Goal: Information Seeking & Learning: Learn about a topic

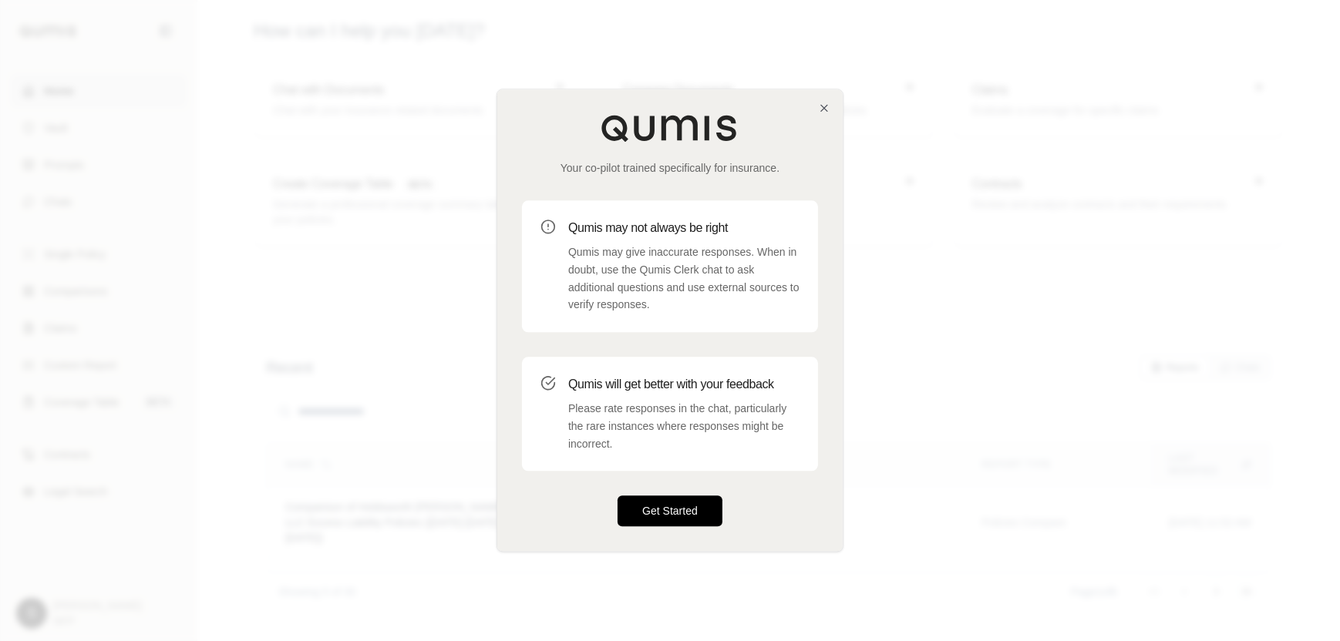
click at [679, 511] on button "Get Started" at bounding box center [669, 511] width 105 height 31
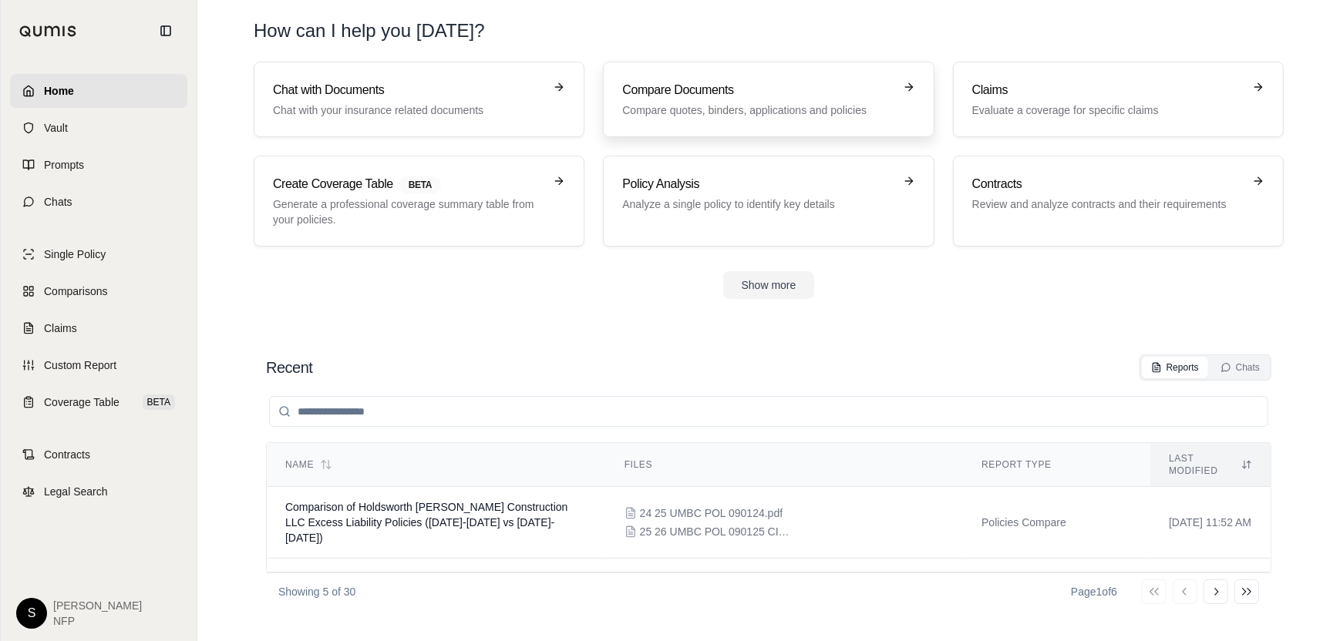
click at [784, 96] on h3 "Compare Documents" at bounding box center [757, 90] width 271 height 19
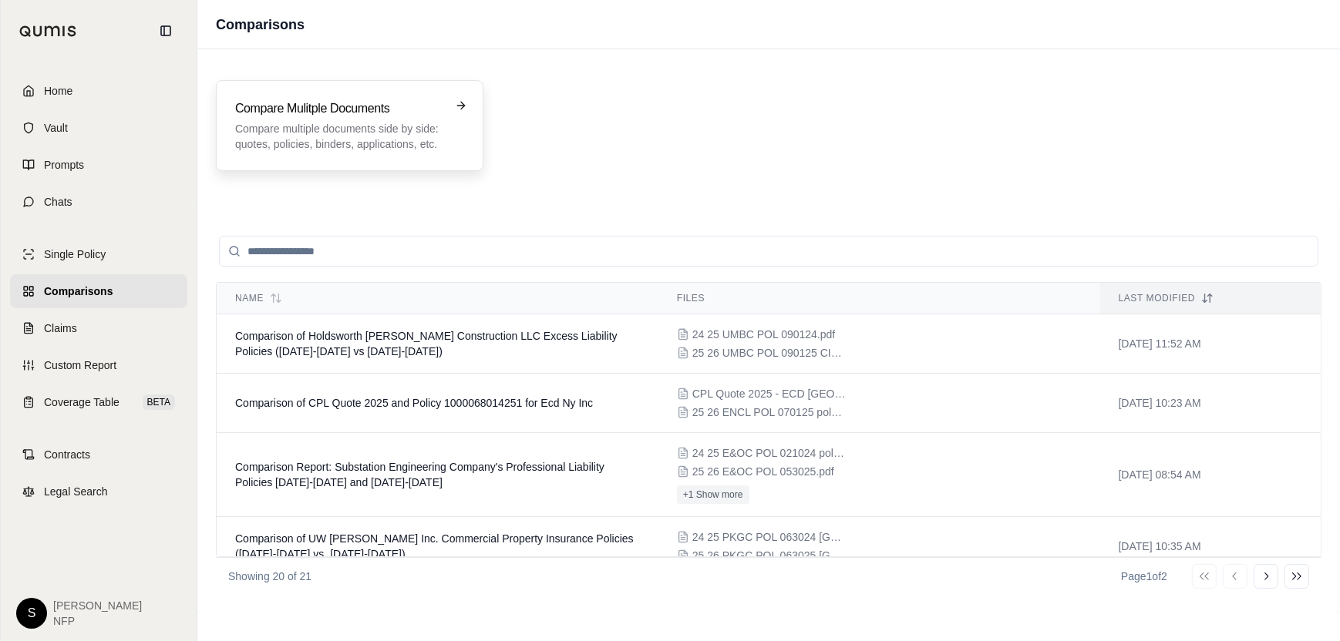
click at [454, 114] on div "Compare Mulitple Documents Compare multiple documents side by side: quotes, pol…" at bounding box center [349, 125] width 229 height 52
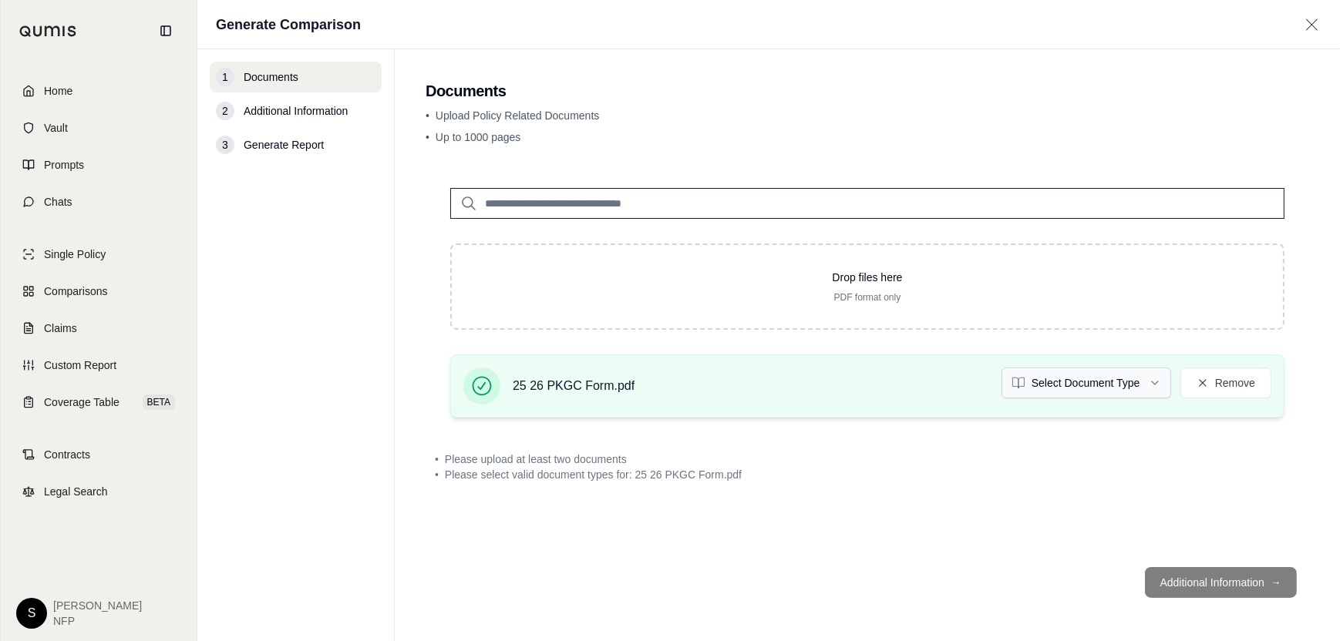
click at [1158, 380] on html "Home Vault Prompts Chats Single Policy Comparisons Claims Custom Report Coverag…" at bounding box center [670, 320] width 1340 height 641
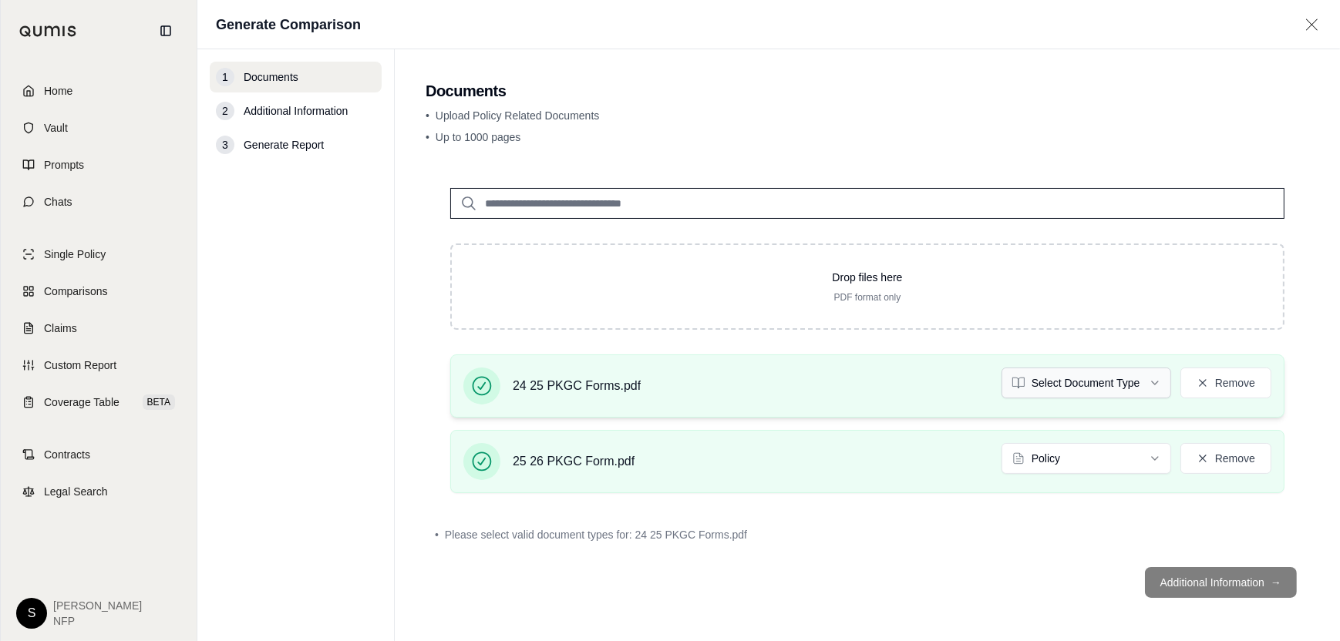
click at [1141, 375] on html "Home Vault Prompts Chats Single Policy Comparisons Claims Custom Report Coverag…" at bounding box center [670, 320] width 1340 height 641
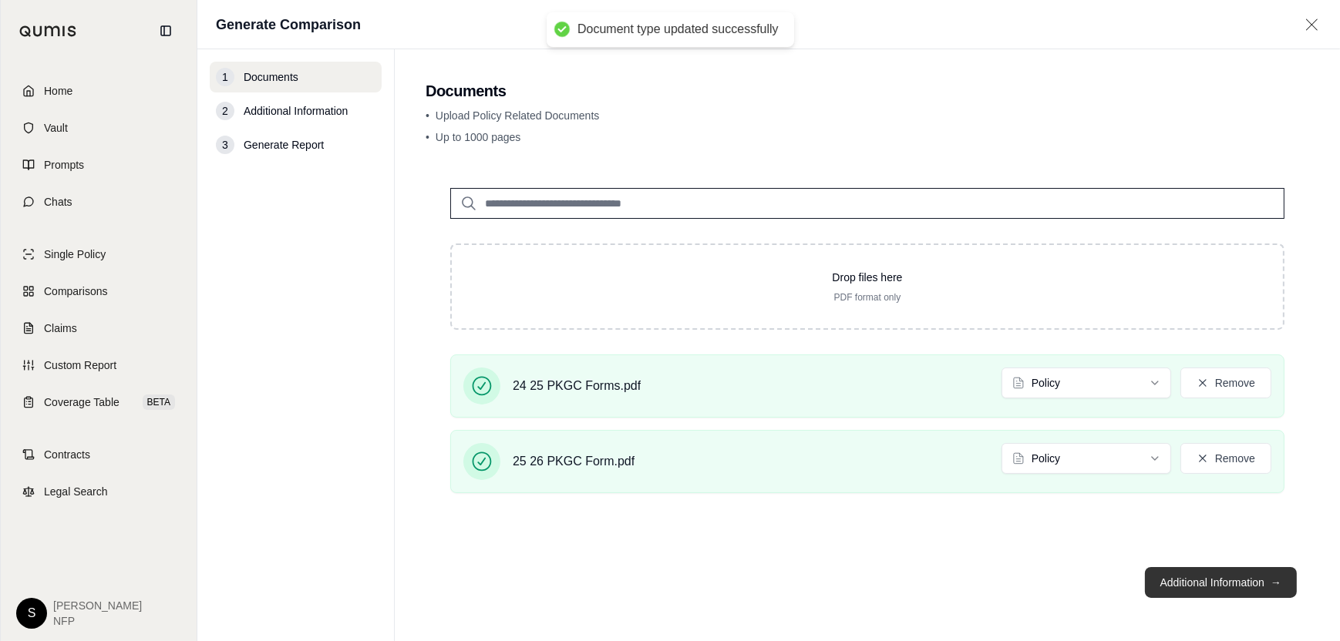
click at [1227, 567] on button "Additional Information →" at bounding box center [1221, 582] width 152 height 31
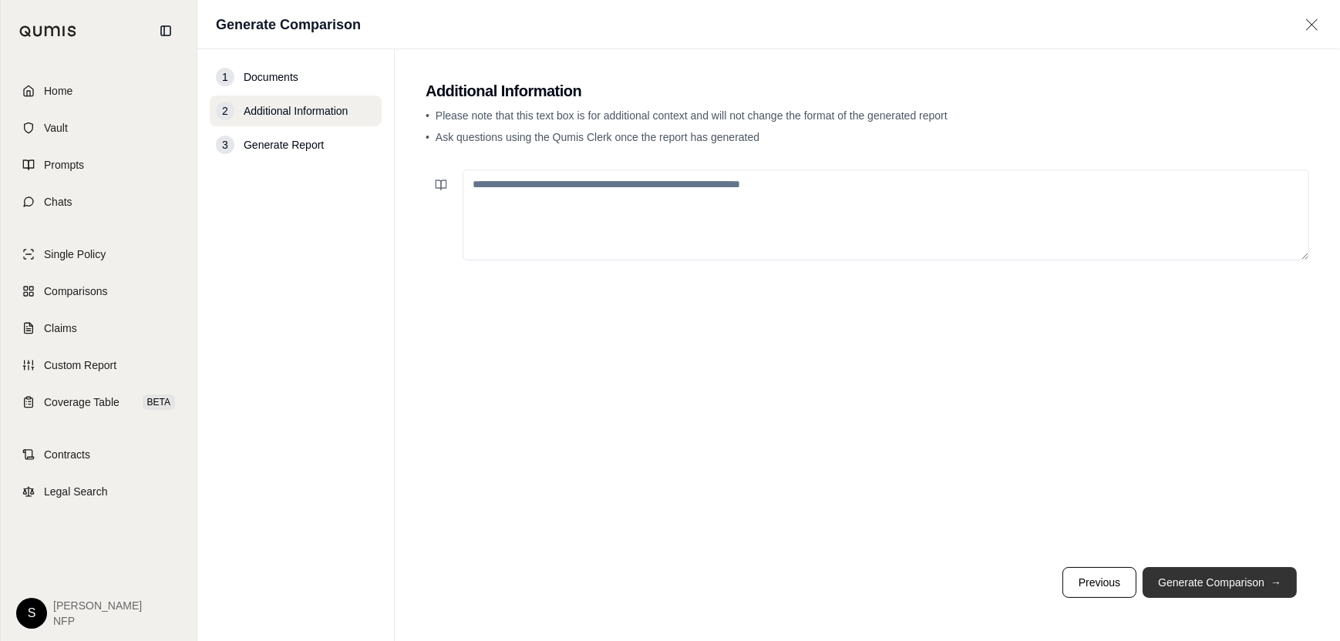
click at [1236, 584] on button "Generate Comparison →" at bounding box center [1219, 582] width 154 height 31
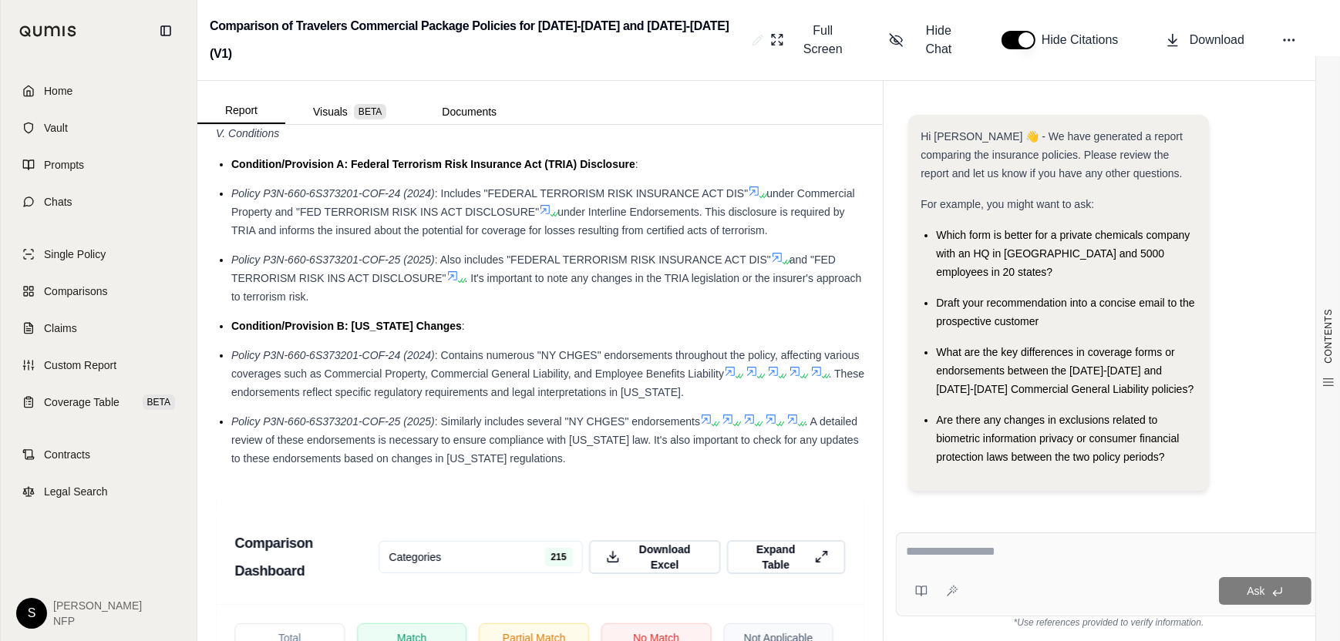
scroll to position [2698, 0]
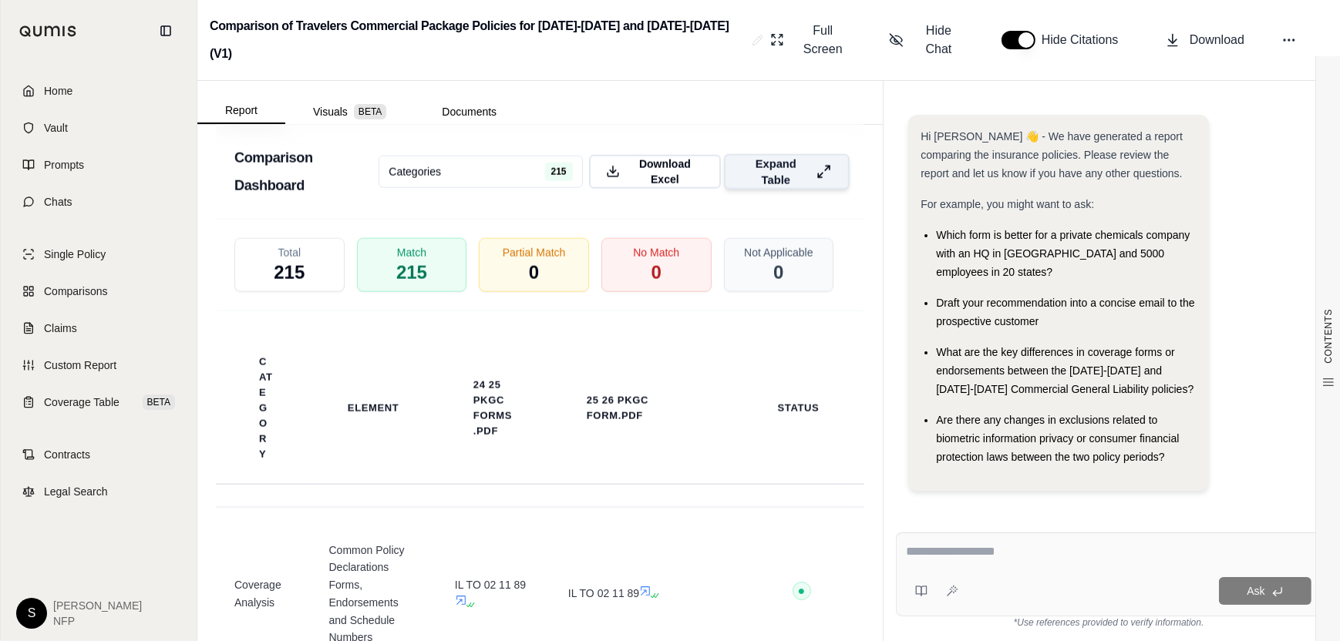
click at [802, 181] on button "Expand Table" at bounding box center [786, 171] width 125 height 35
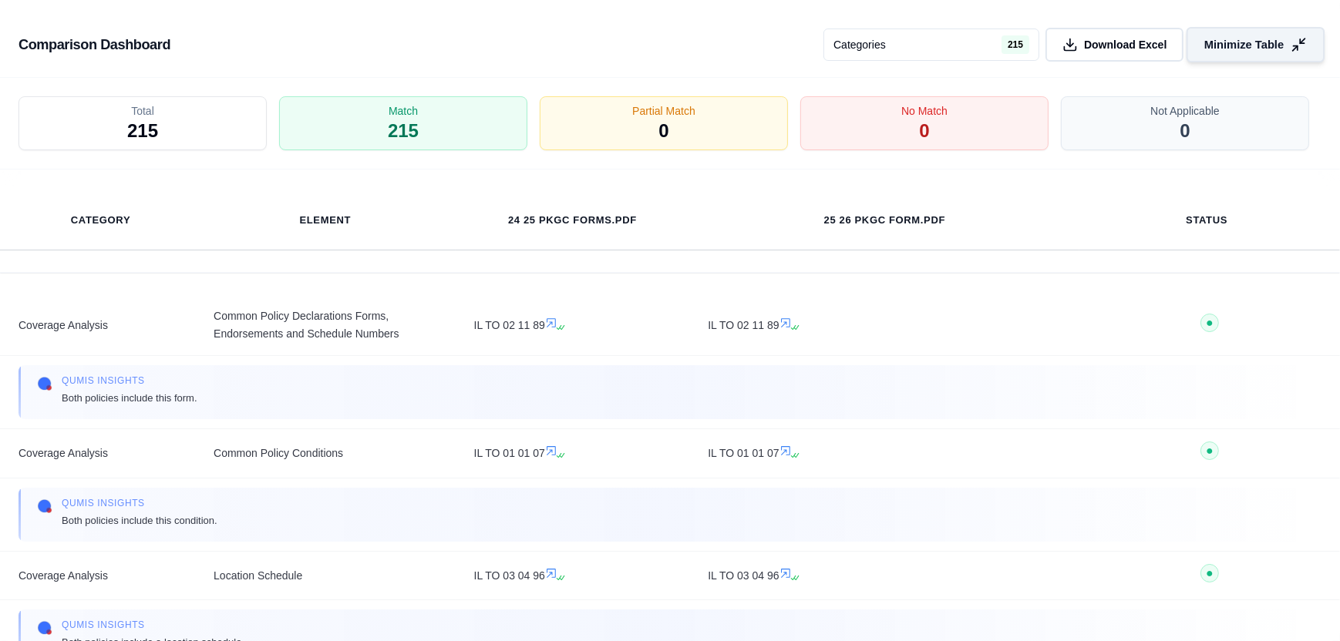
scroll to position [2182, 0]
click at [1290, 45] on icon at bounding box center [1298, 45] width 16 height 16
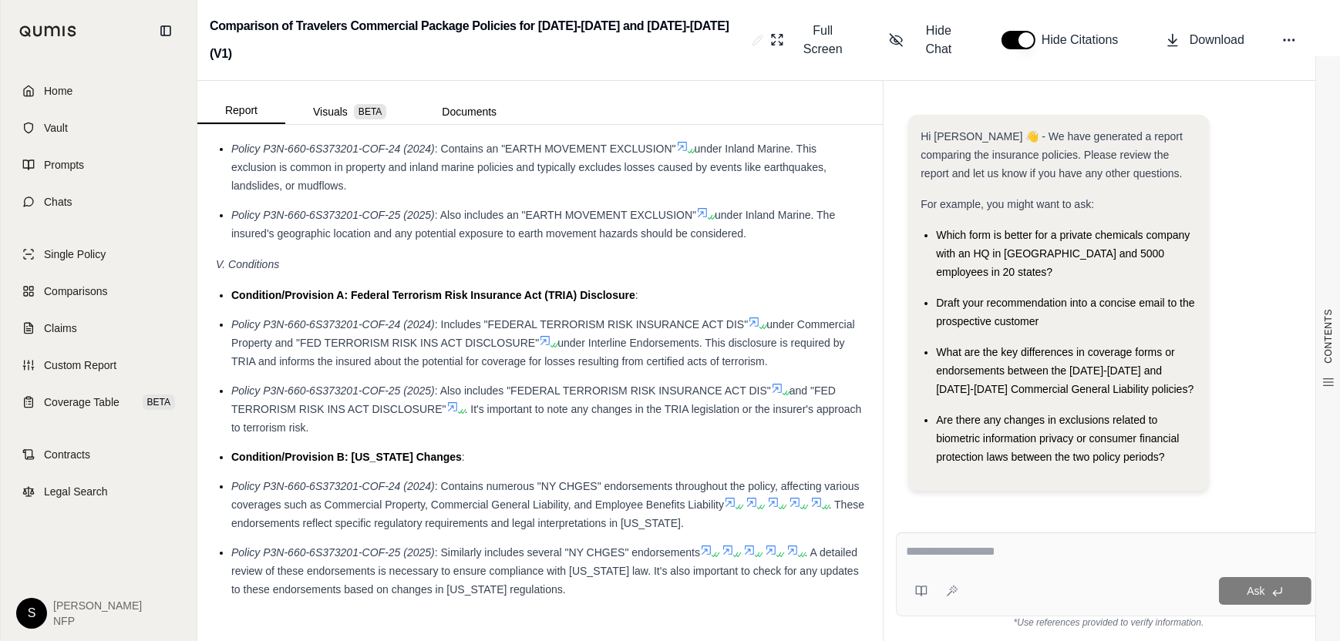
click at [1018, 568] on div "Ask" at bounding box center [1109, 575] width 426 height 84
type textarea "**********"
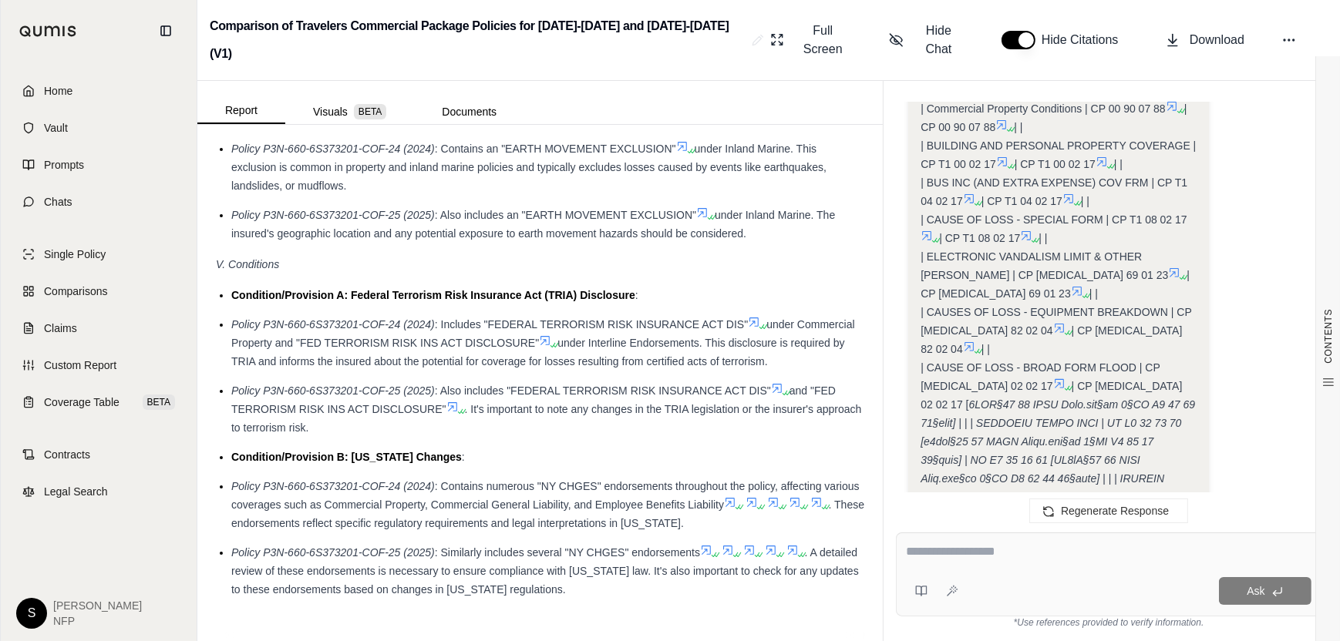
scroll to position [1257, 0]
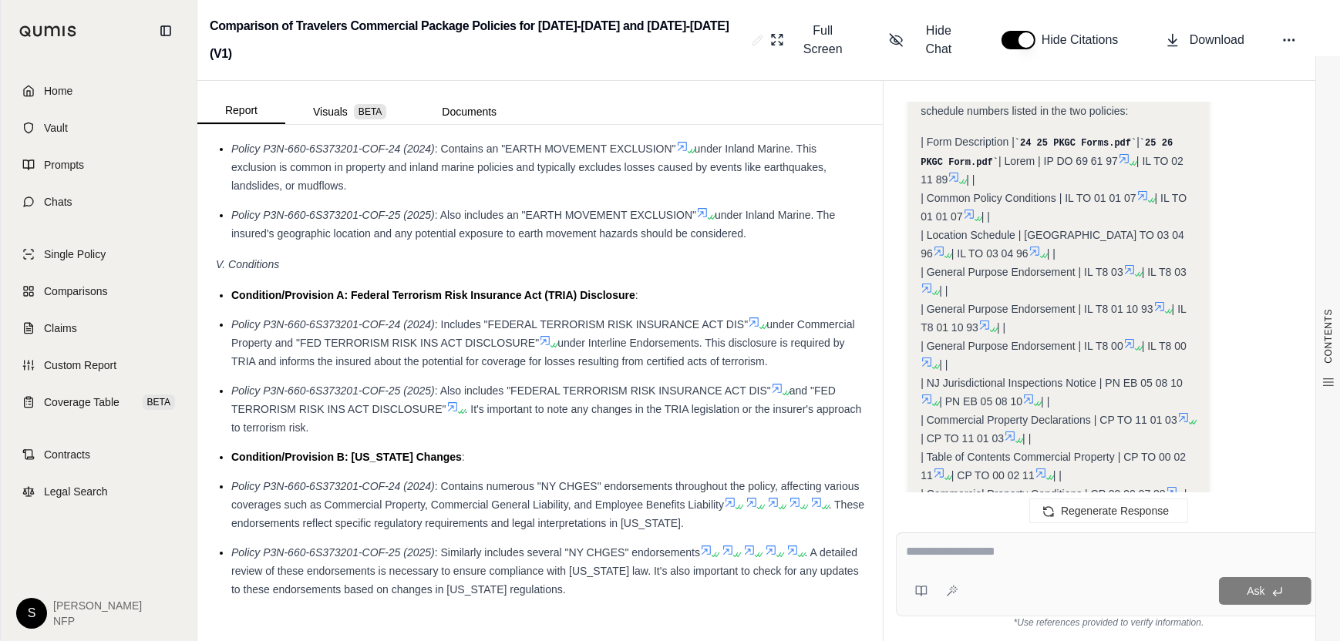
click at [1004, 544] on textarea at bounding box center [1108, 552] width 405 height 19
type textarea "**********"
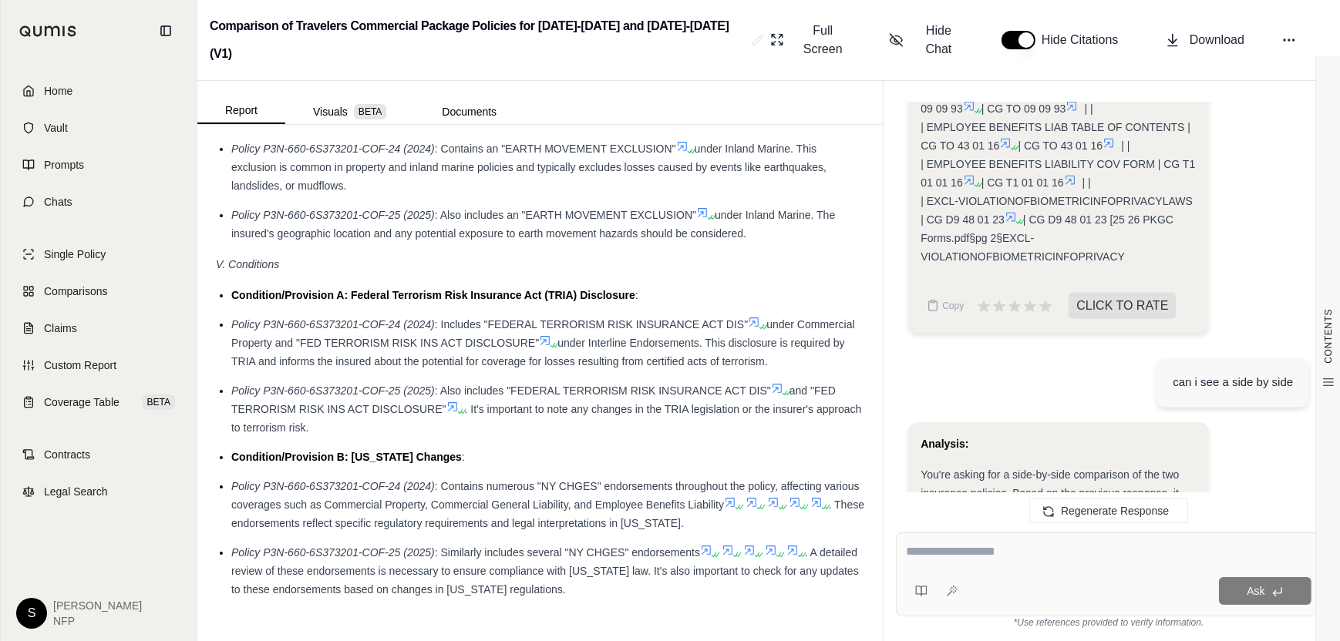
scroll to position [3840, 0]
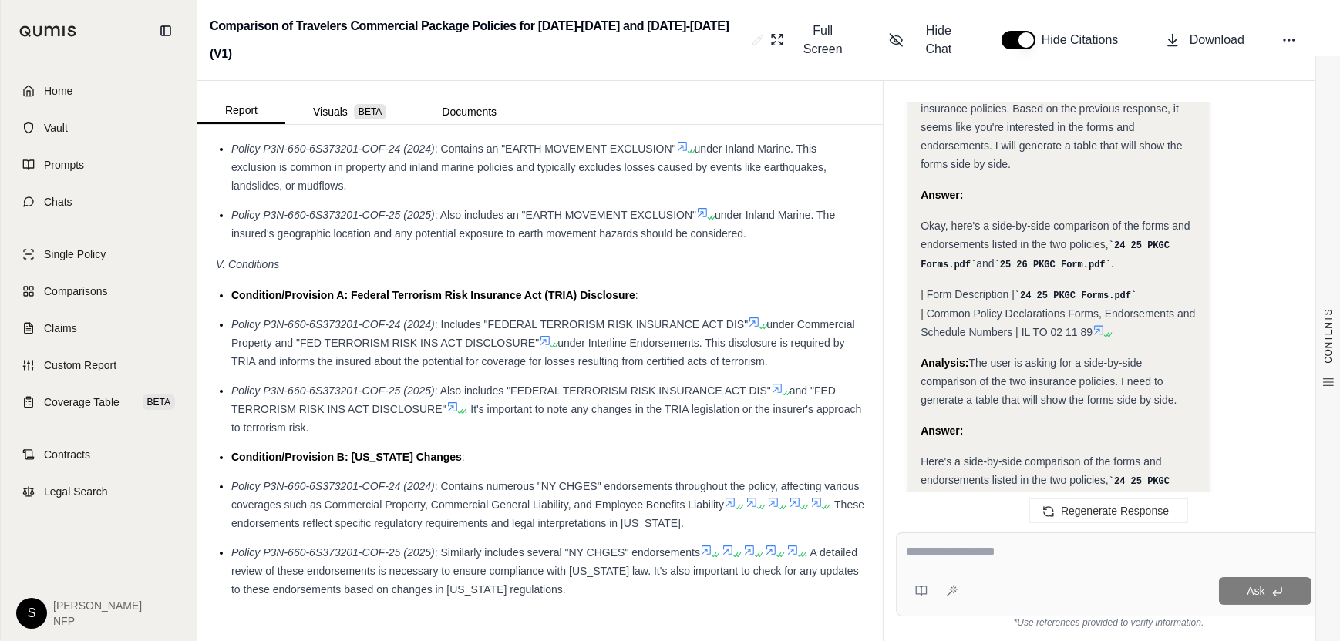
click at [1032, 553] on textarea at bounding box center [1108, 552] width 405 height 19
click at [980, 574] on icon at bounding box center [984, 580] width 14 height 13
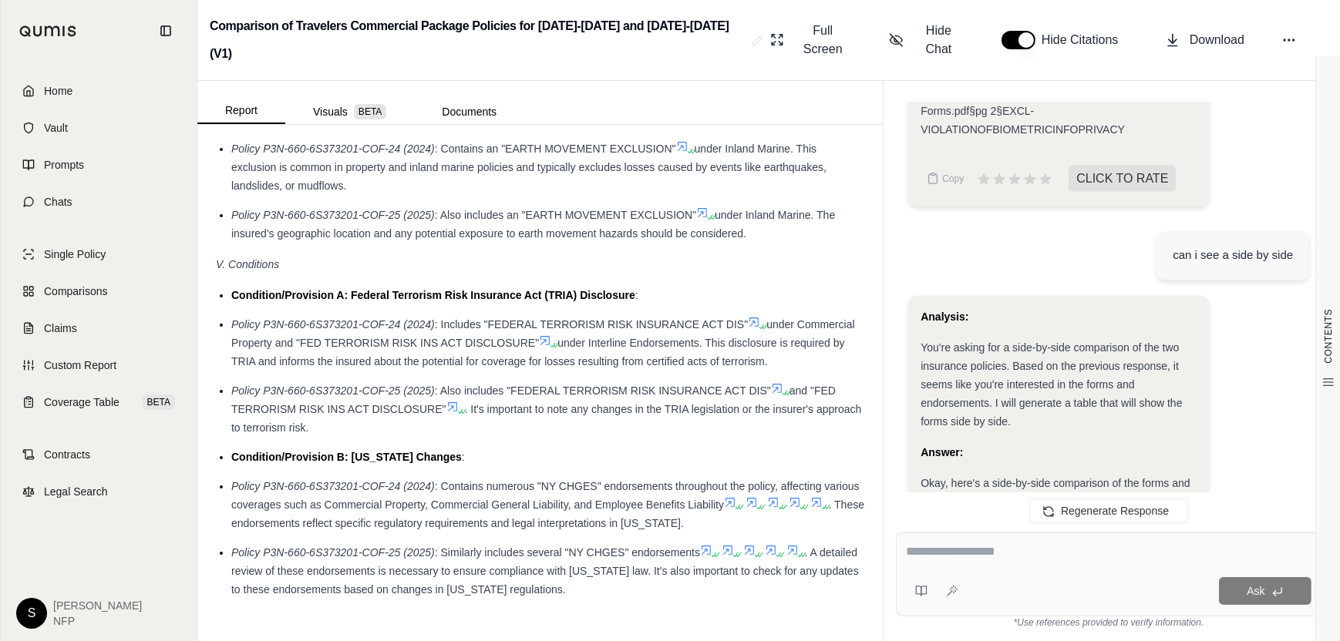
scroll to position [3968, 0]
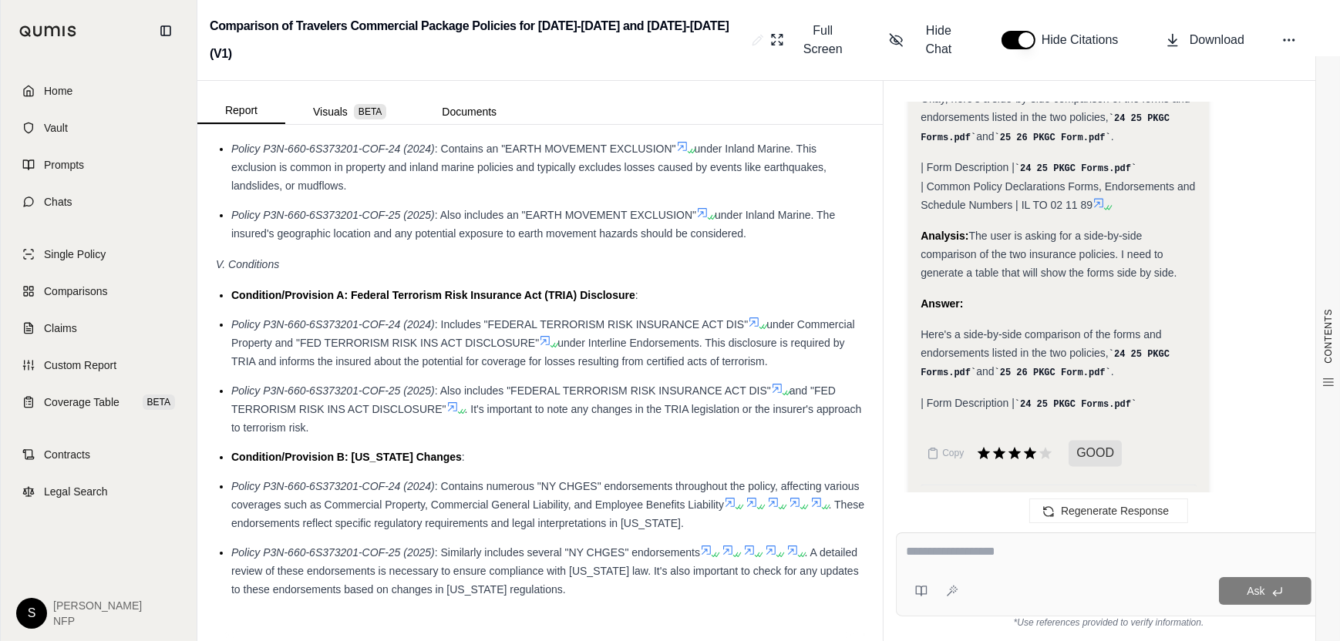
click at [987, 561] on div at bounding box center [1108, 555] width 405 height 24
drag, startPoint x: 964, startPoint y: 517, endPoint x: 962, endPoint y: 533, distance: 15.5
click at [962, 529] on div "Regenerate Response" at bounding box center [1108, 511] width 450 height 37
click at [960, 543] on div "Ask" at bounding box center [1109, 575] width 426 height 84
type textarea "**********"
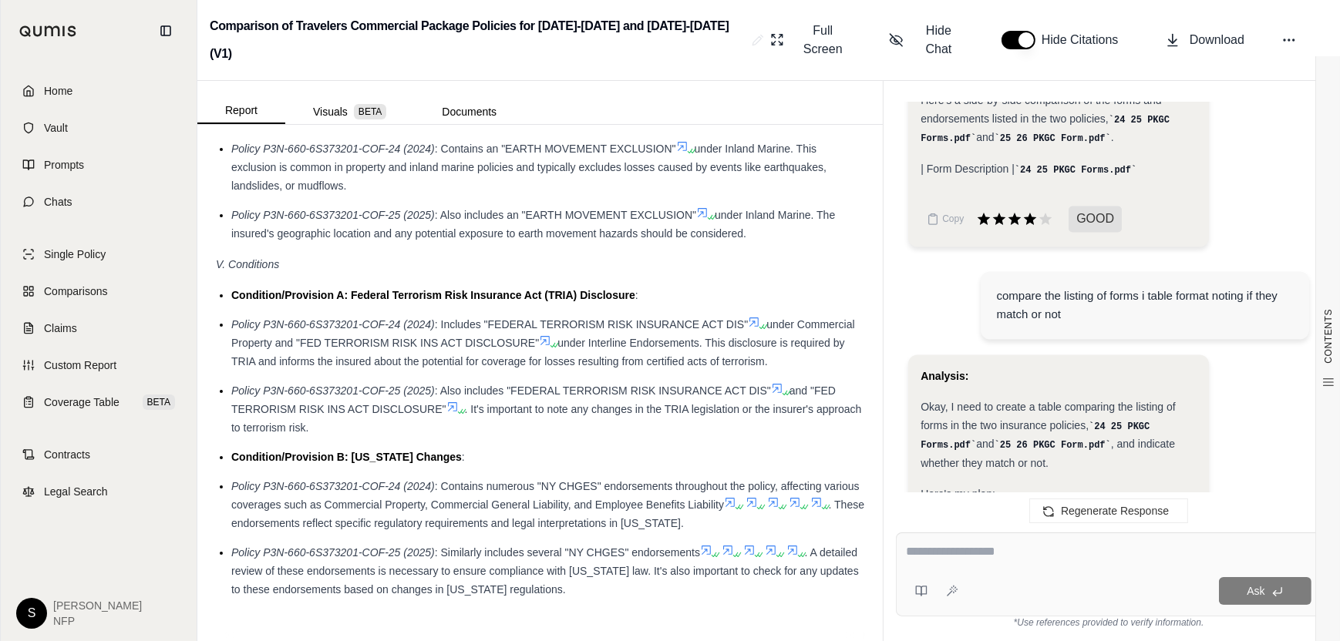
scroll to position [4587, 0]
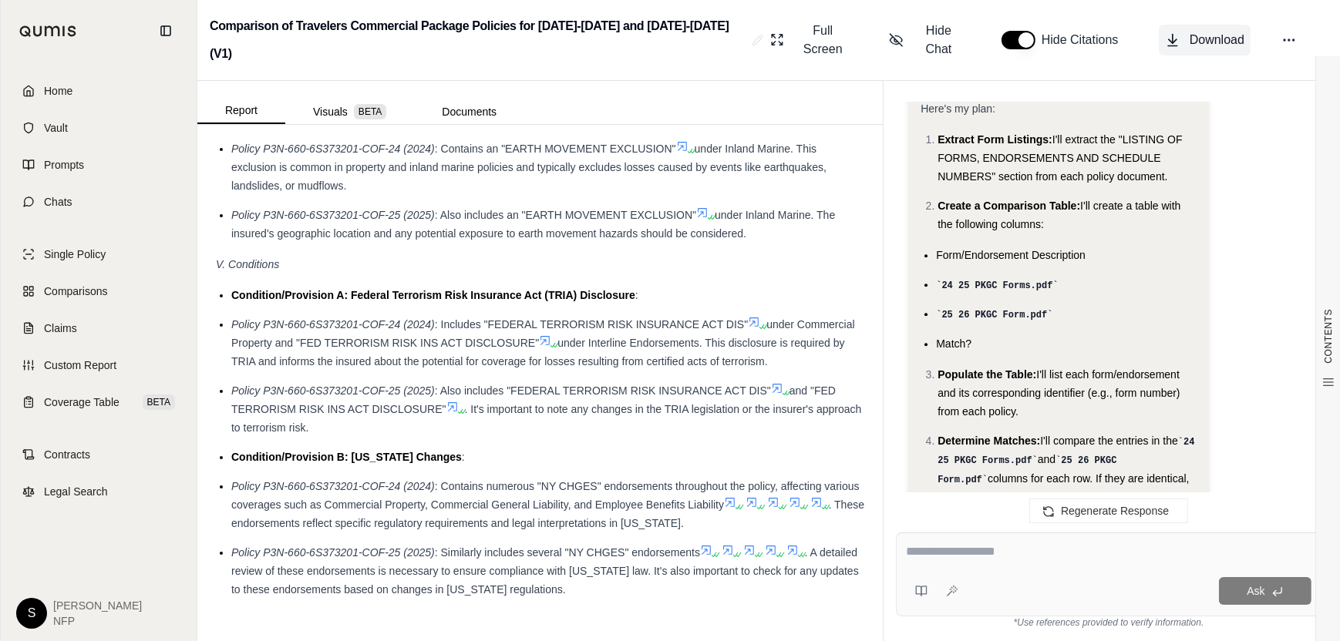
click at [1188, 25] on button "Download" at bounding box center [1205, 40] width 92 height 31
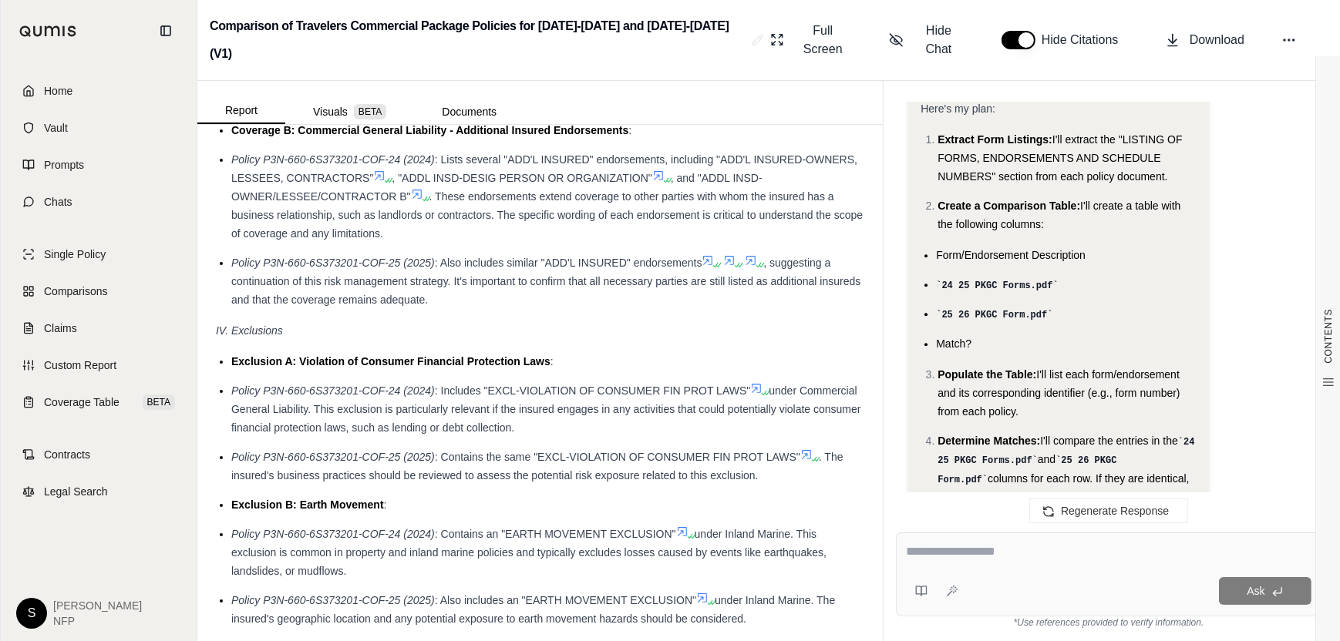
scroll to position [2567, 0]
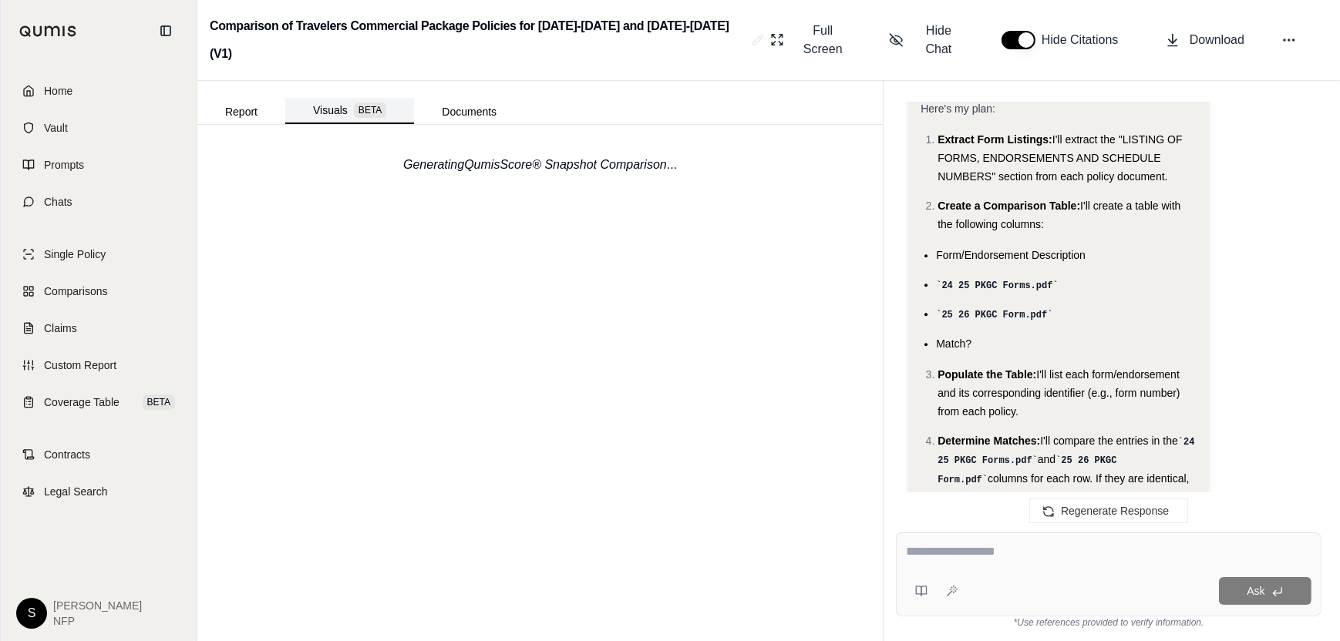
click at [338, 98] on button "Visuals BETA" at bounding box center [349, 111] width 129 height 26
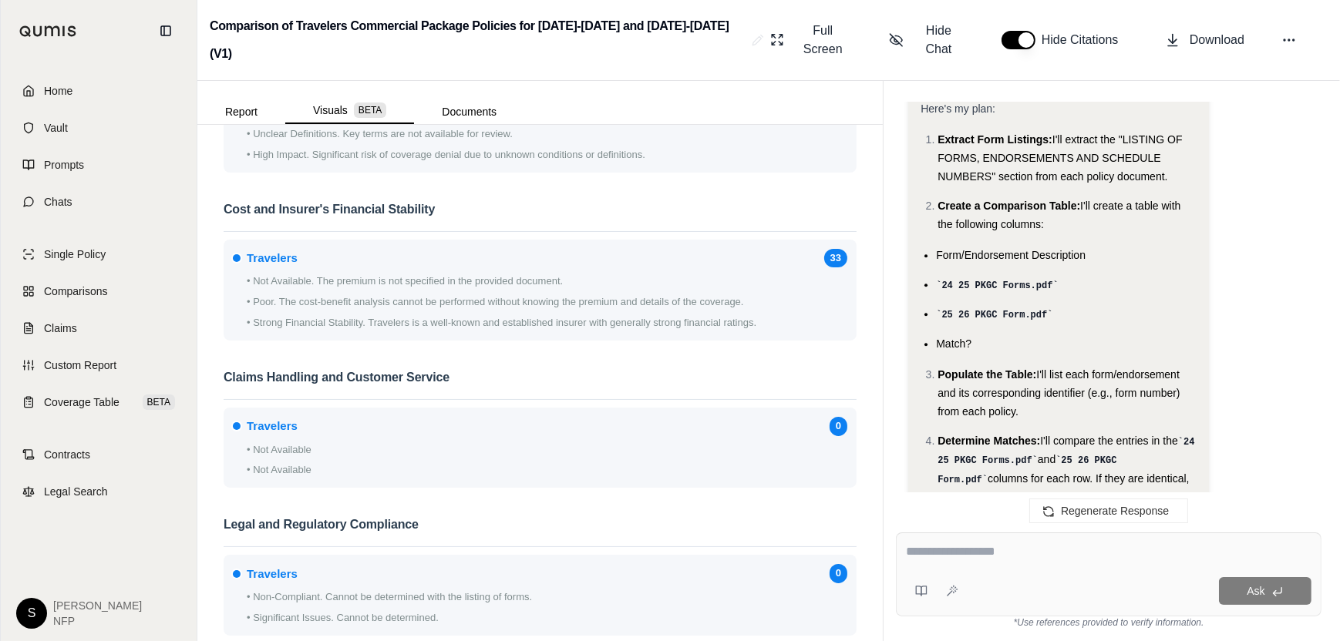
scroll to position [1399, 0]
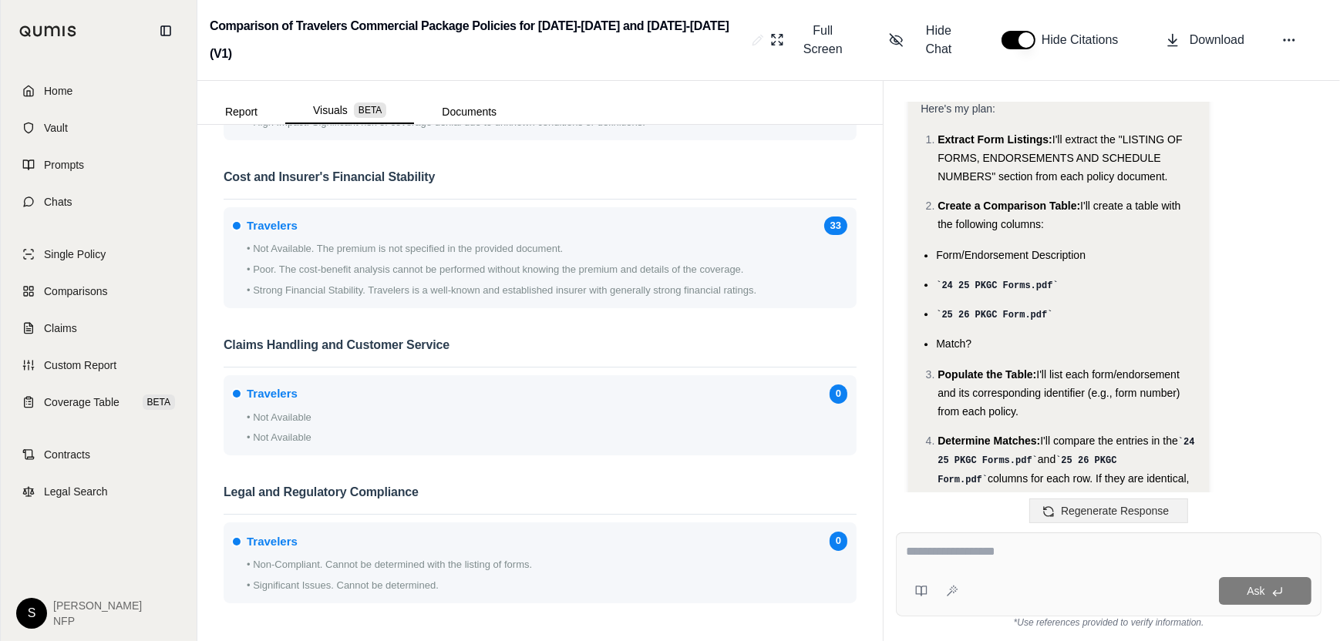
click at [1082, 510] on span "Regenerate Response" at bounding box center [1115, 511] width 108 height 12
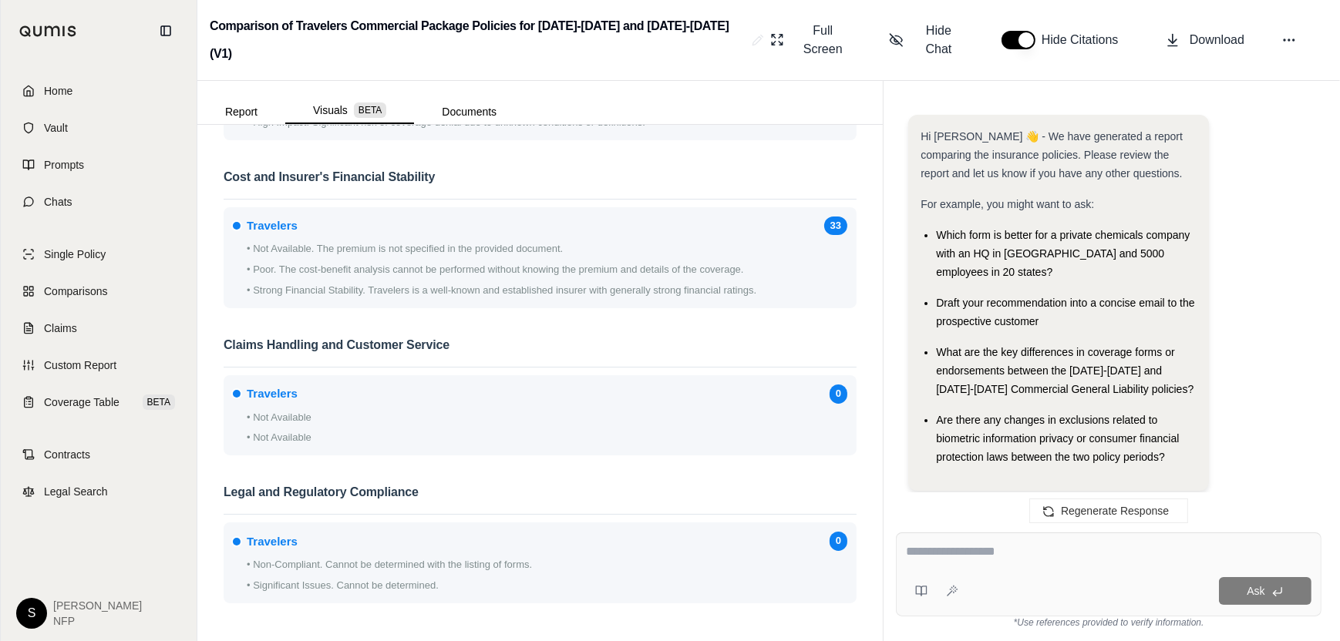
scroll to position [4973, 0]
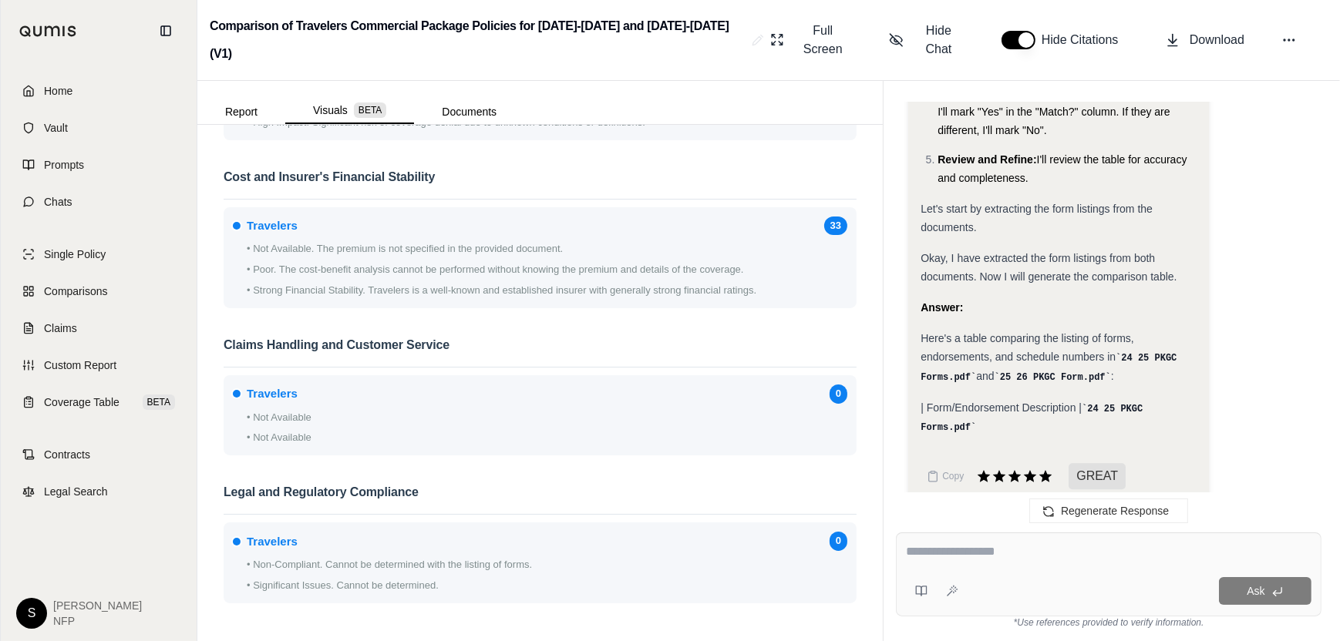
click at [1010, 548] on textarea at bounding box center [1108, 552] width 405 height 19
click at [984, 469] on icon at bounding box center [984, 475] width 14 height 13
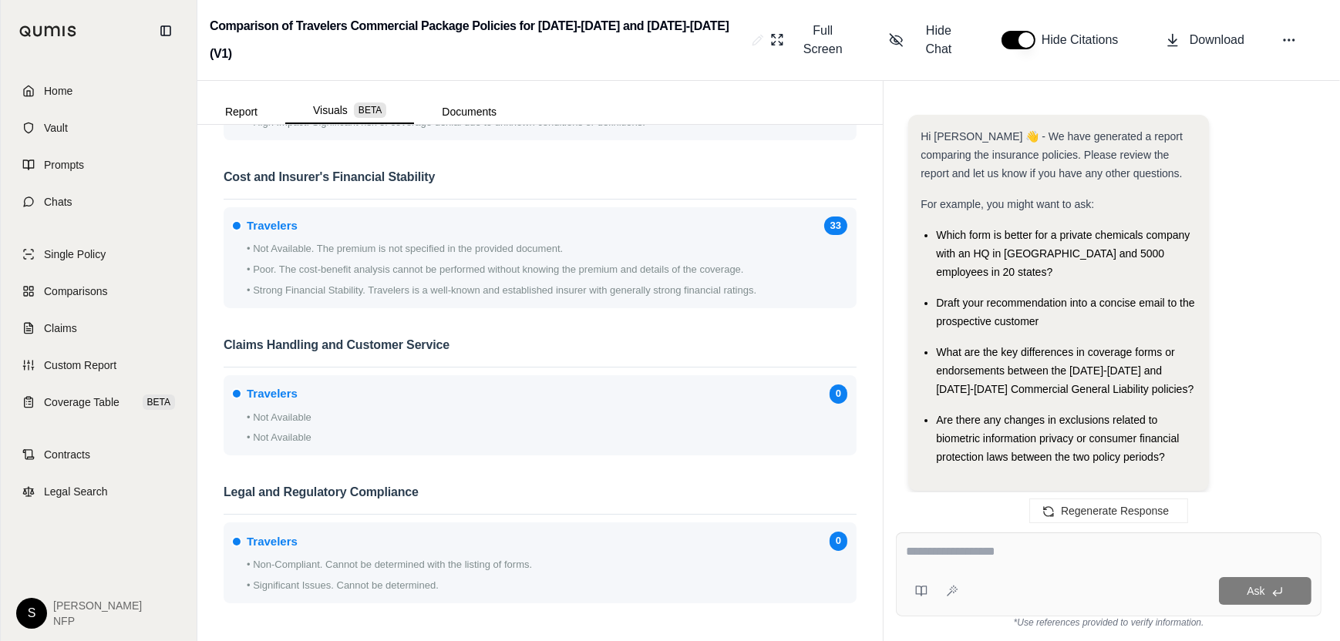
scroll to position [4846, 0]
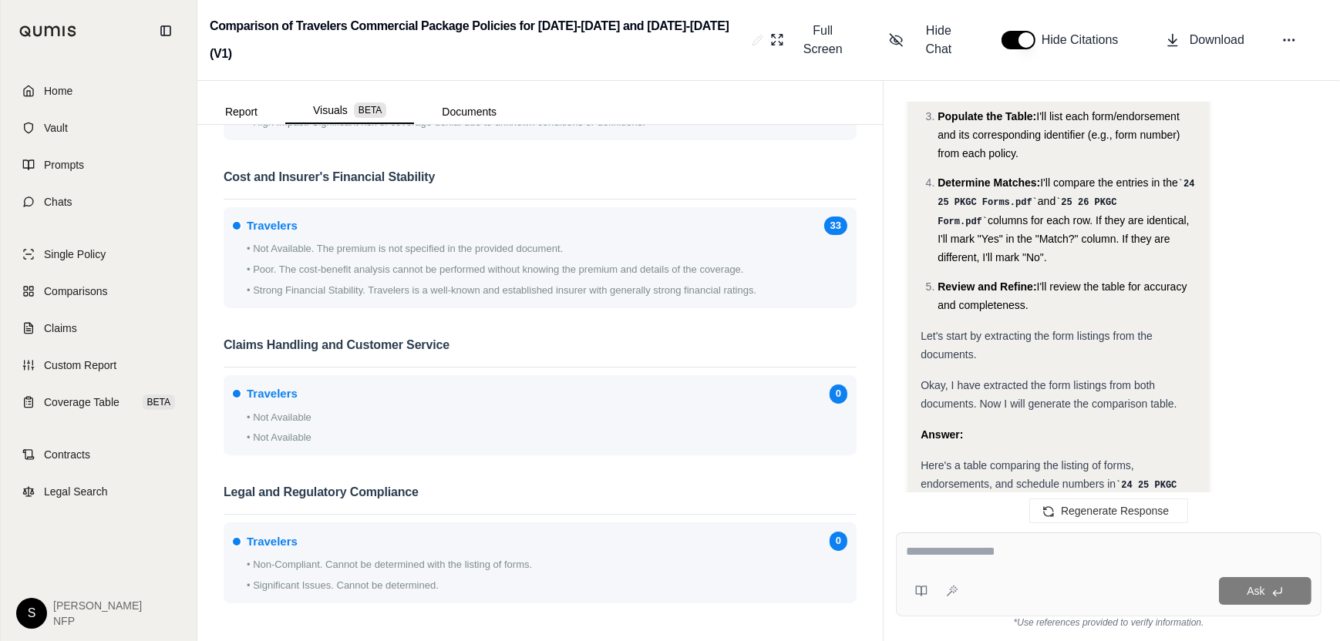
click at [1008, 567] on div "Ask" at bounding box center [1109, 575] width 426 height 84
click at [1069, 560] on textarea at bounding box center [1108, 552] width 405 height 19
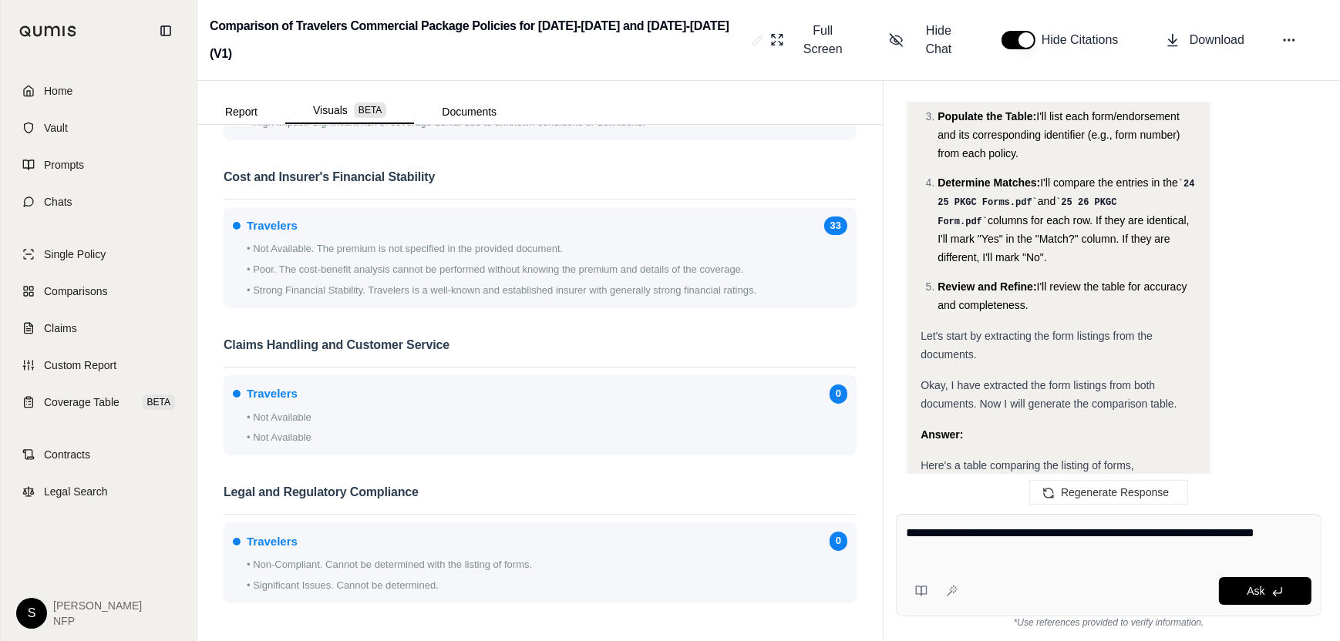
click at [1092, 529] on textarea "**********" at bounding box center [1108, 542] width 405 height 37
drag, startPoint x: 1092, startPoint y: 529, endPoint x: 1122, endPoint y: 529, distance: 30.1
click at [1122, 529] on textarea "**********" at bounding box center [1108, 542] width 405 height 37
click at [1049, 551] on textarea "**********" at bounding box center [1108, 542] width 405 height 37
type textarea "**********"
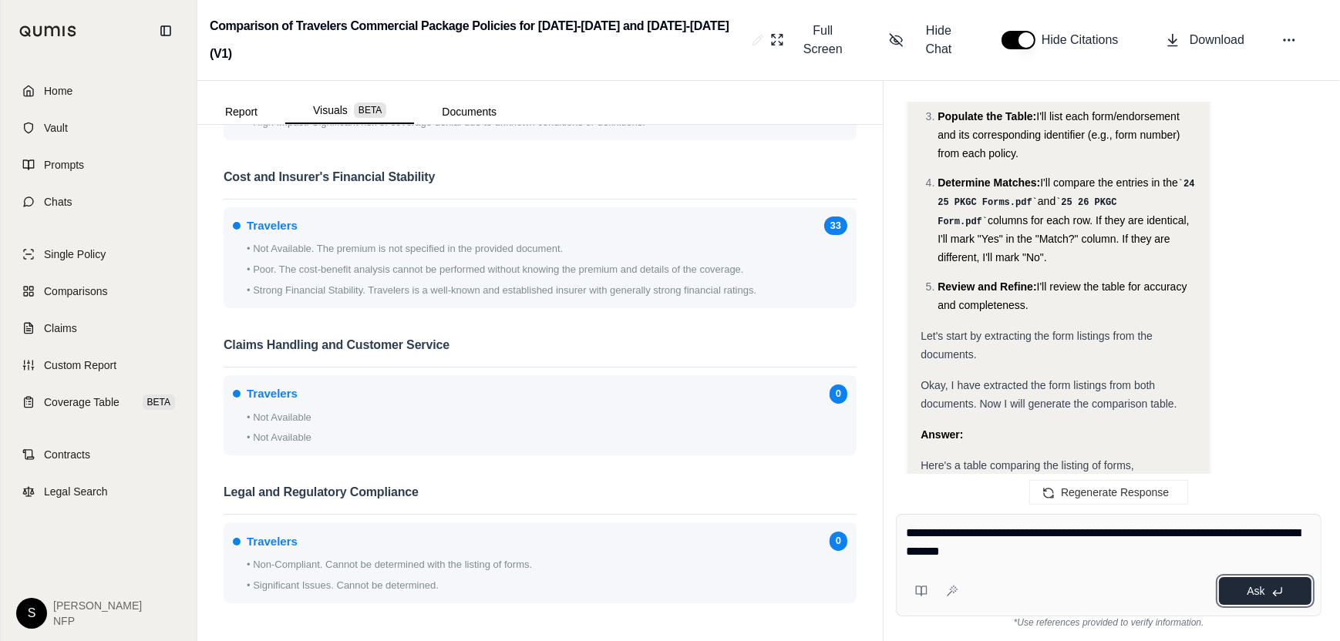
click at [1260, 597] on button "Ask" at bounding box center [1265, 591] width 93 height 28
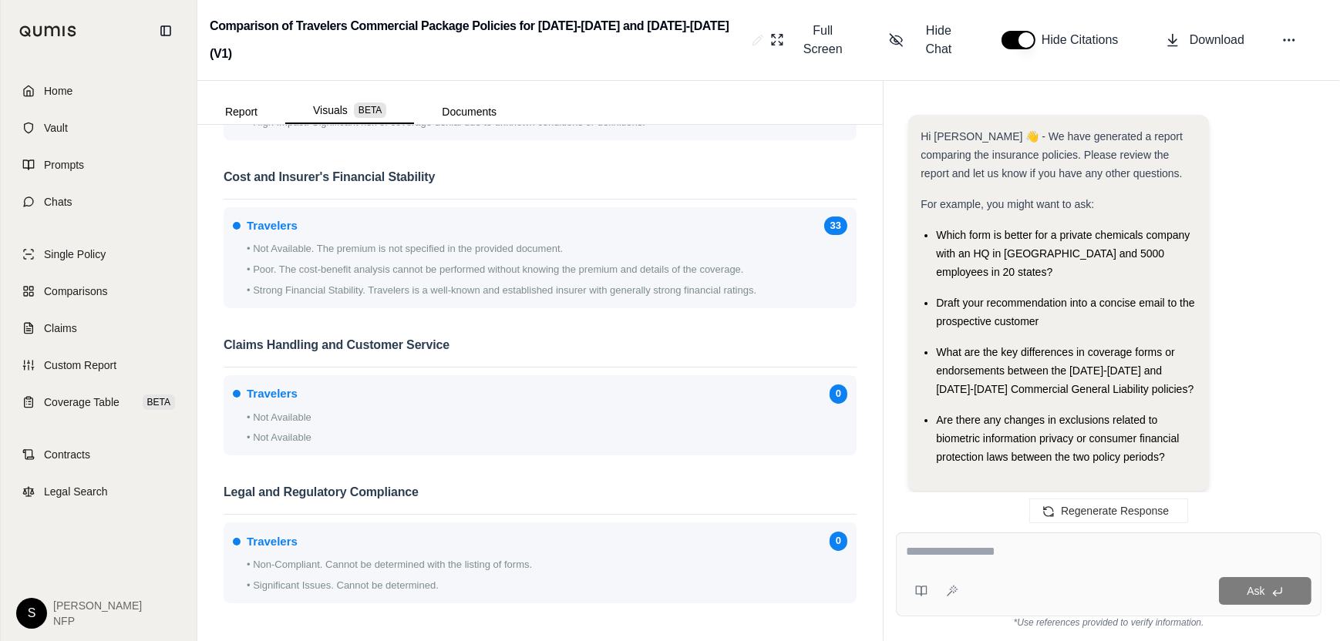
scroll to position [5943, 0]
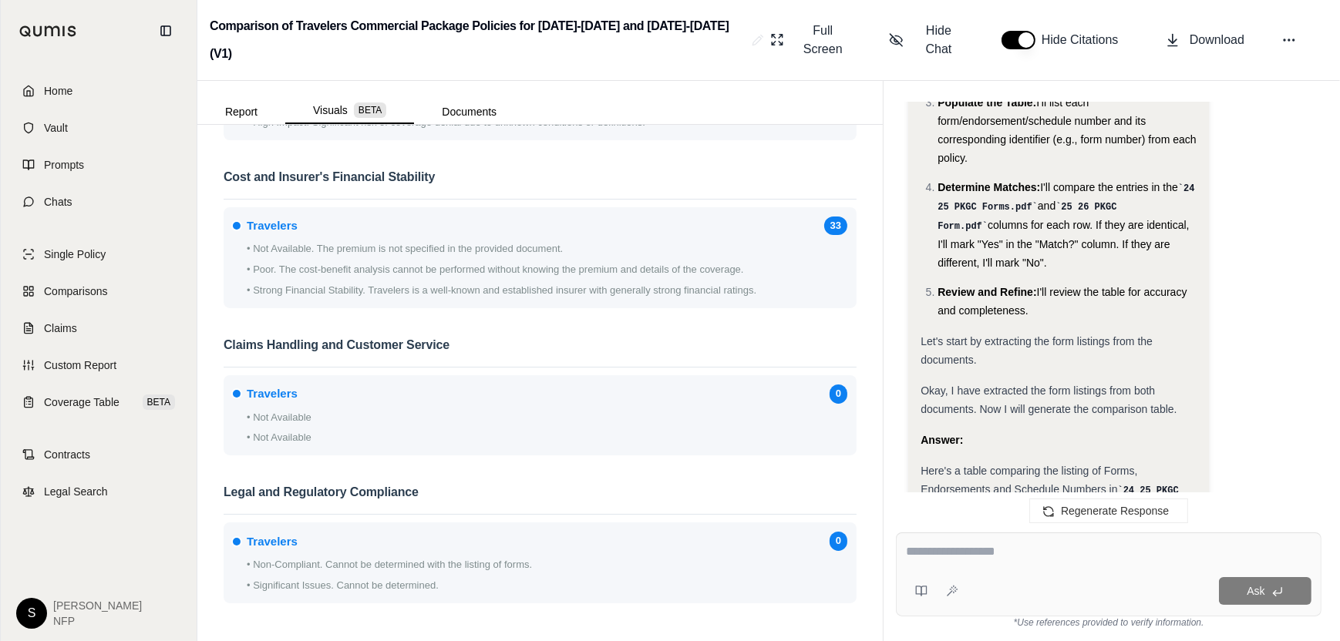
click at [984, 601] on icon at bounding box center [984, 607] width 14 height 13
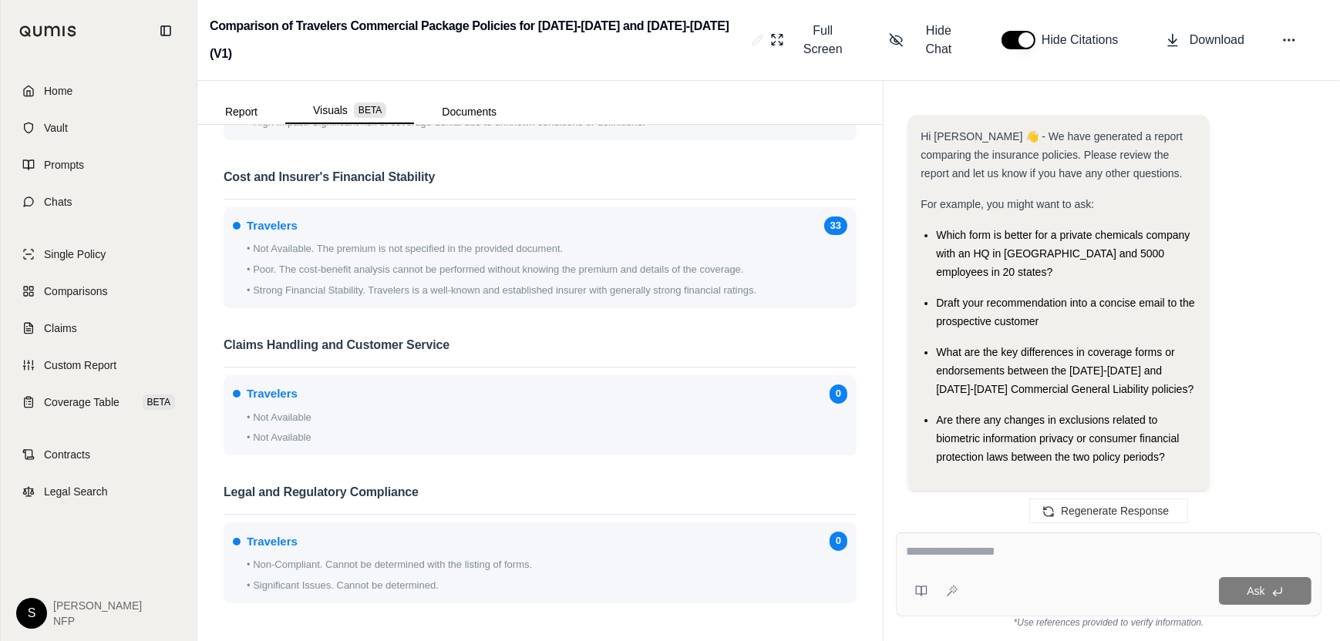
scroll to position [6071, 0]
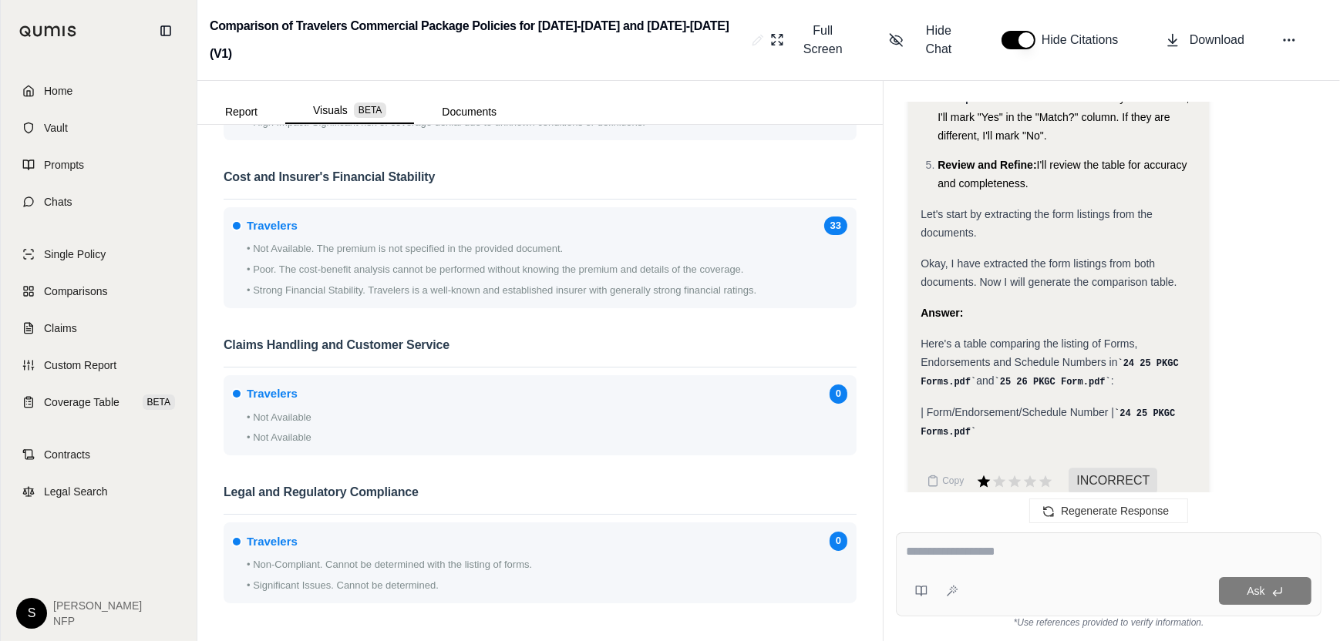
click at [973, 543] on textarea at bounding box center [1058, 566] width 276 height 46
type textarea "**********"
click at [1177, 602] on button "Submit" at bounding box center [1176, 613] width 41 height 22
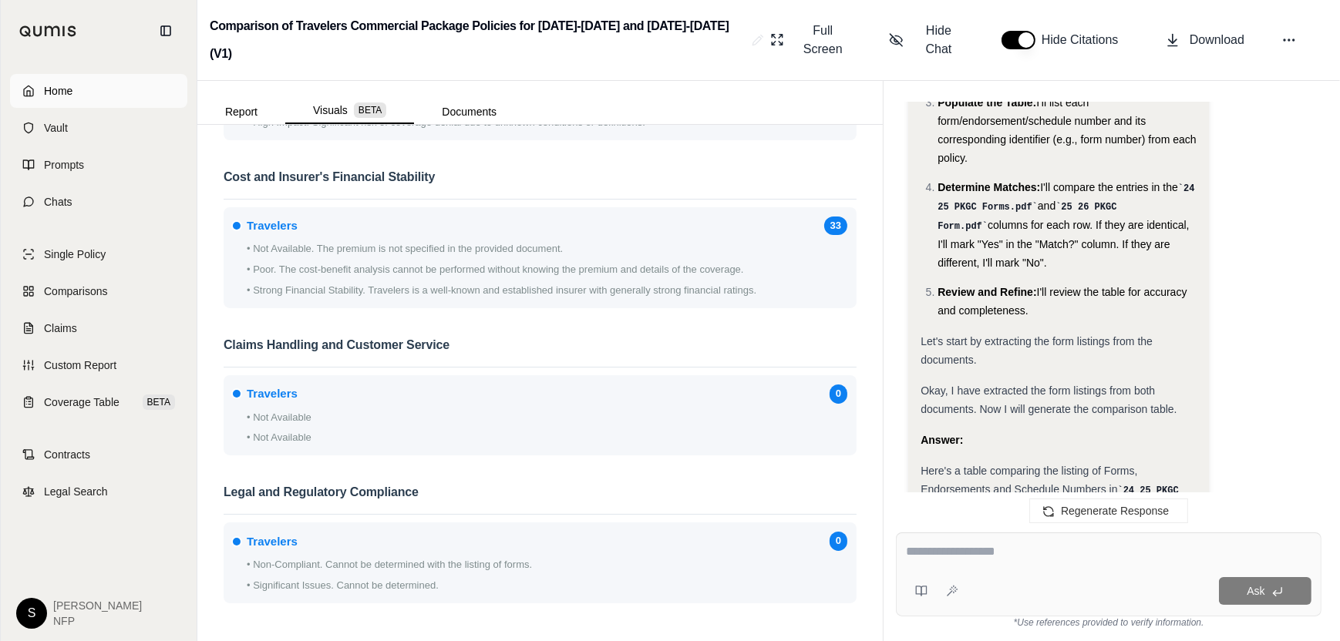
click at [80, 89] on link "Home" at bounding box center [98, 91] width 177 height 34
